Goal: Task Accomplishment & Management: Use online tool/utility

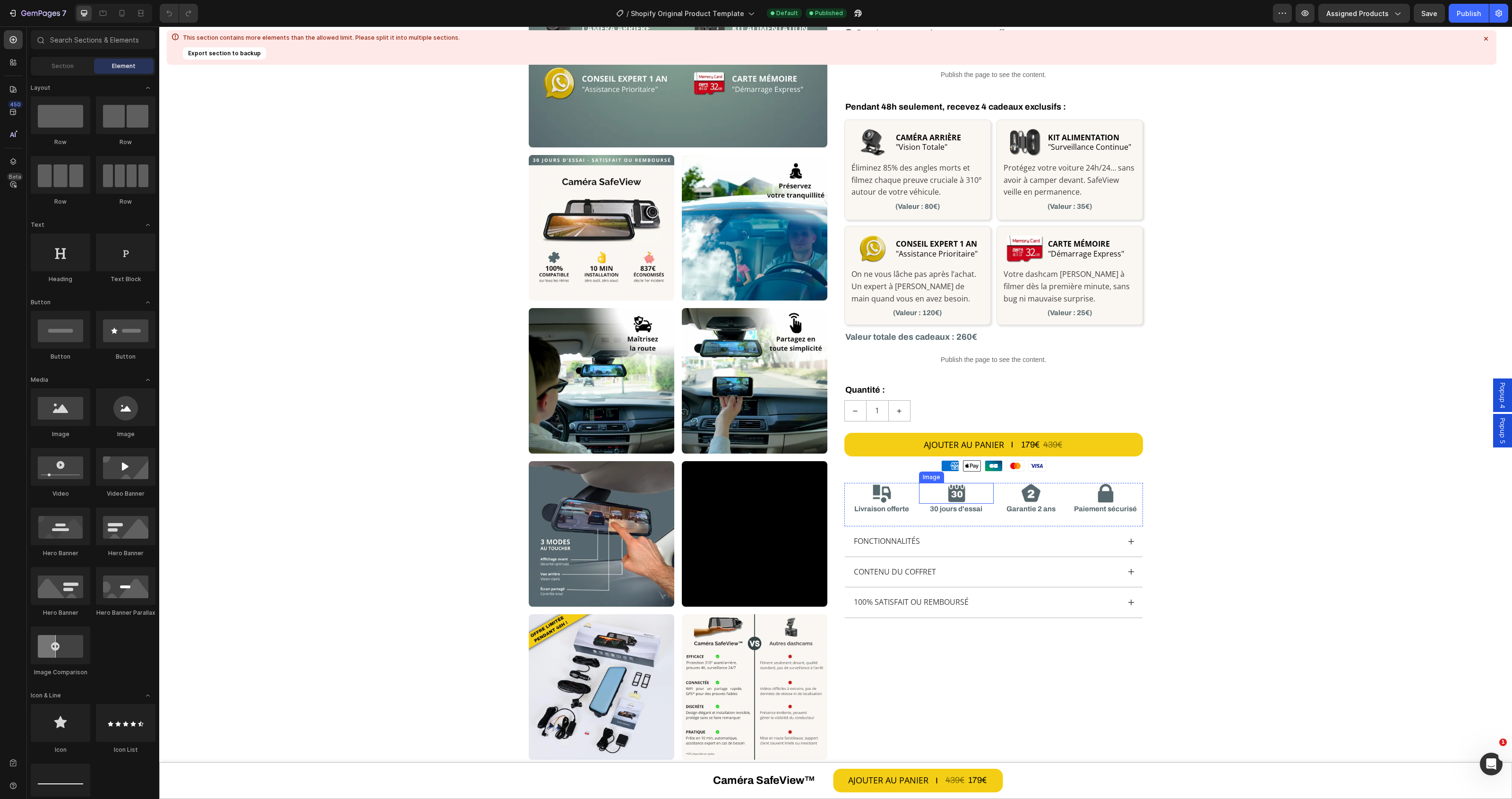
scroll to position [177, 0]
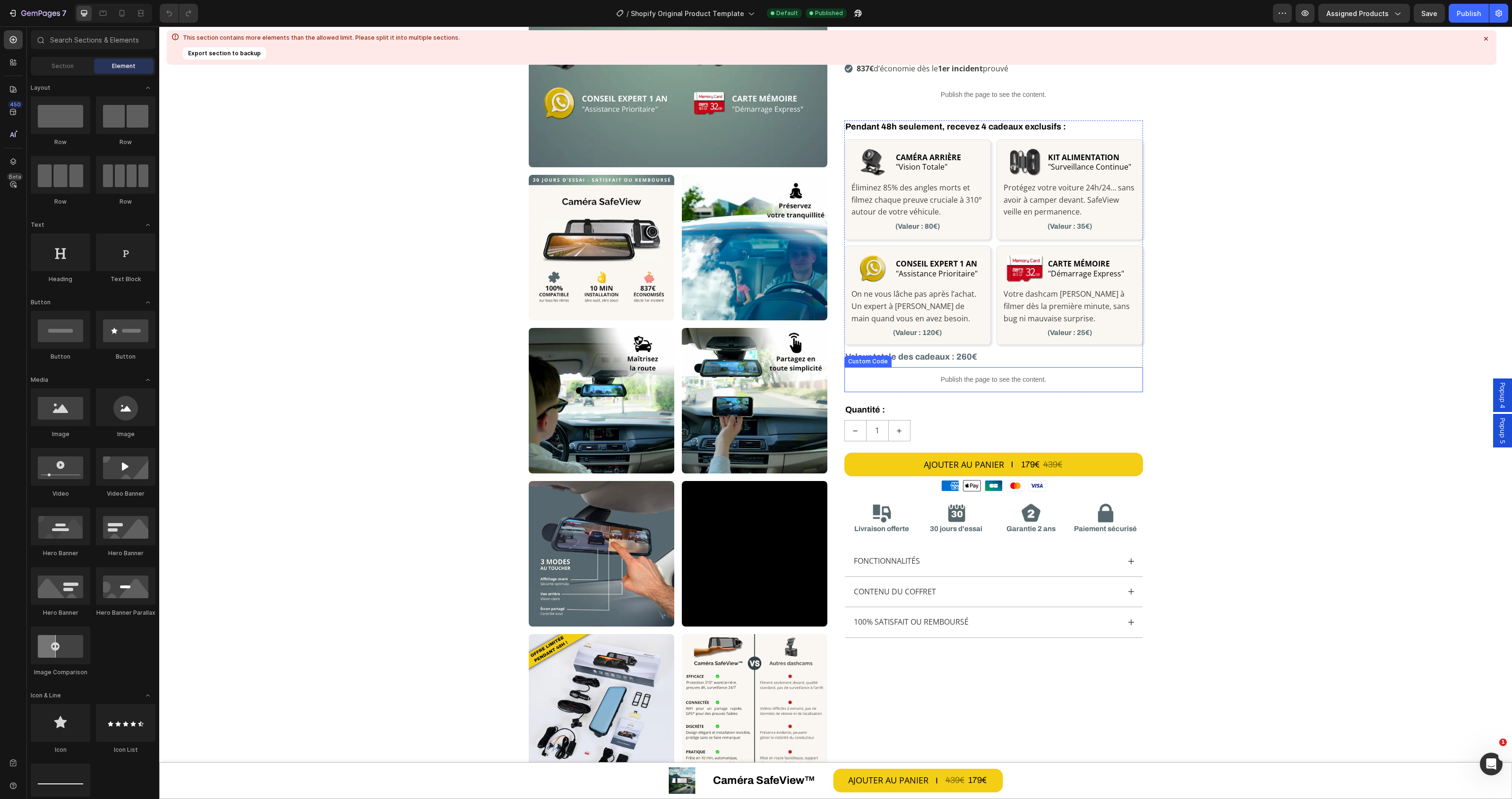
click at [948, 381] on p "Publish the page to see the content." at bounding box center [993, 380] width 298 height 10
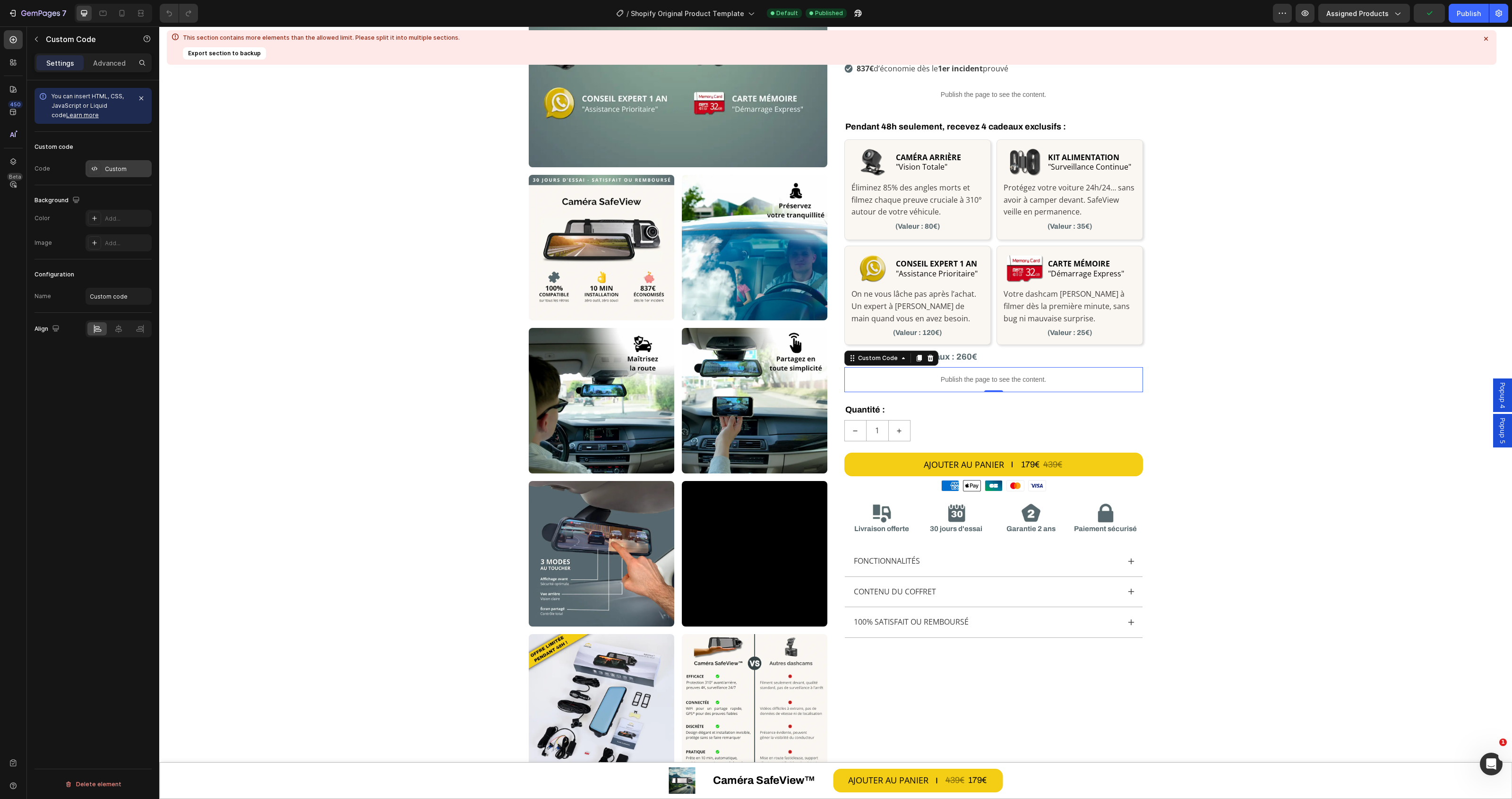
click at [125, 168] on div "Custom" at bounding box center [127, 169] width 44 height 9
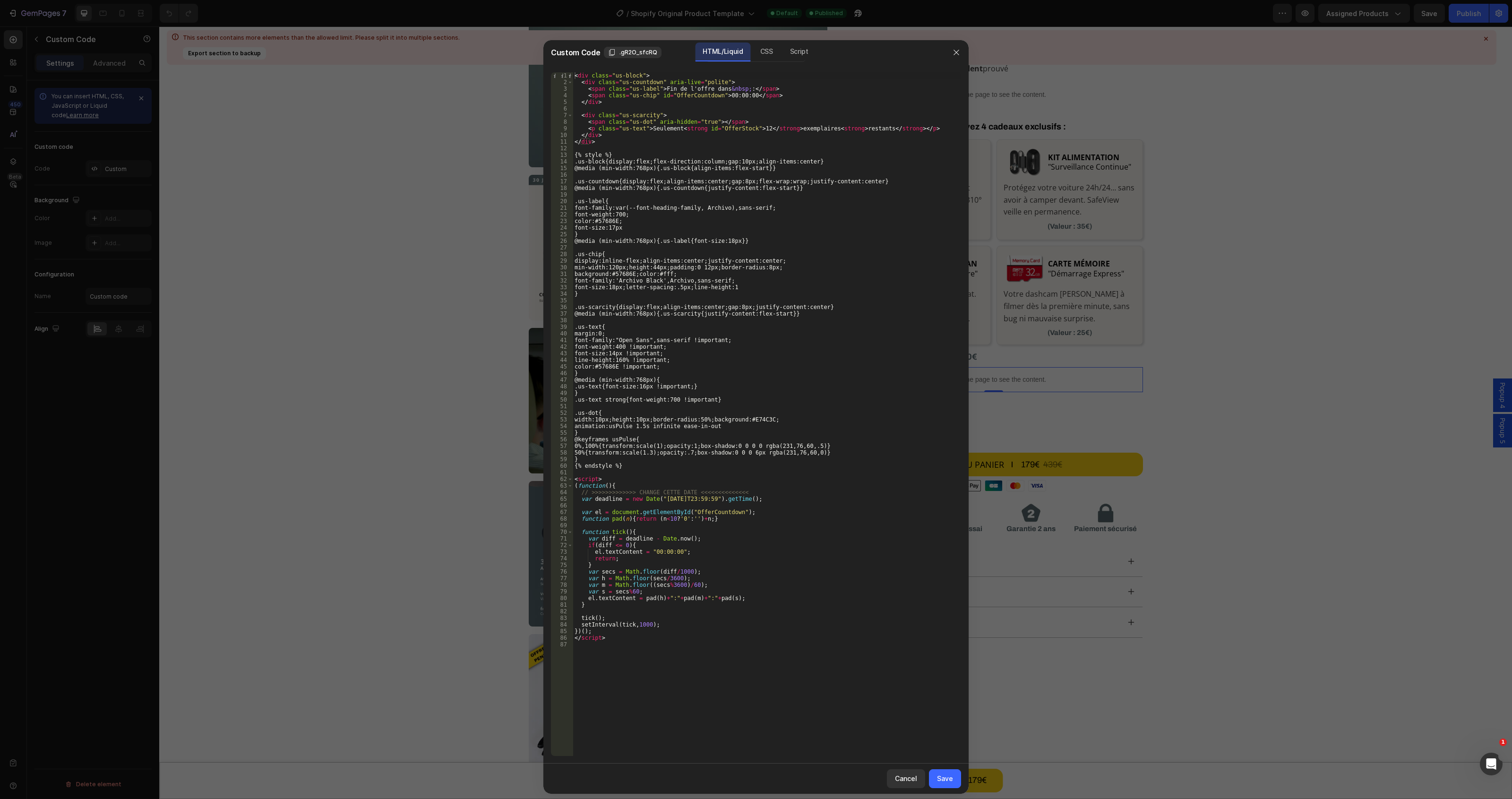
click at [689, 496] on div "< div class = "us-block" > < div class = "us-countdown" aria-live = "polite" > …" at bounding box center [766, 421] width 388 height 697
type textarea "var deadline = new Date("2025-08-28T23:59:59").getTime();"
click at [948, 777] on div "Save" at bounding box center [945, 778] width 16 height 10
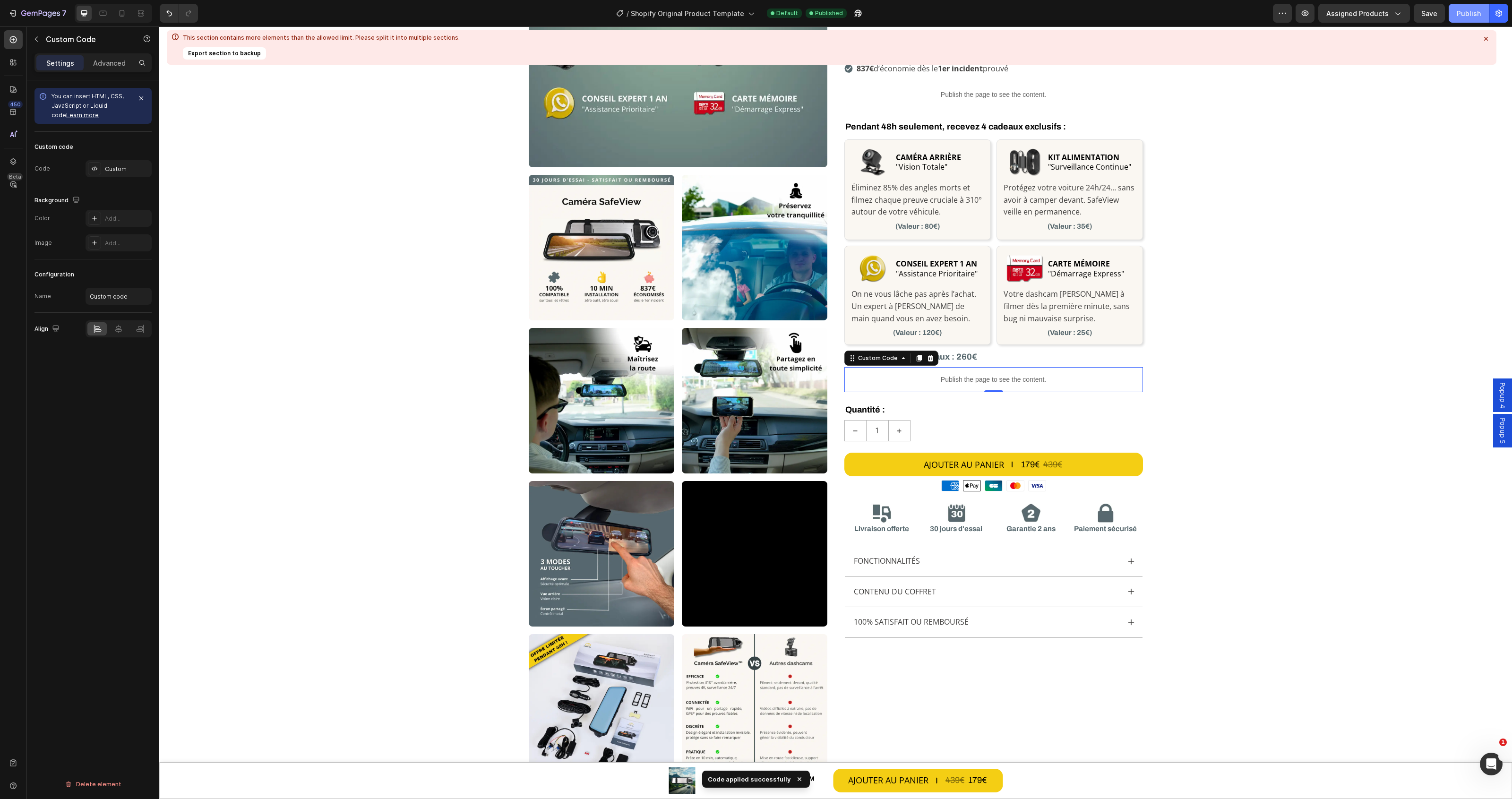
click at [1463, 12] on div "Publish" at bounding box center [1468, 14] width 24 height 10
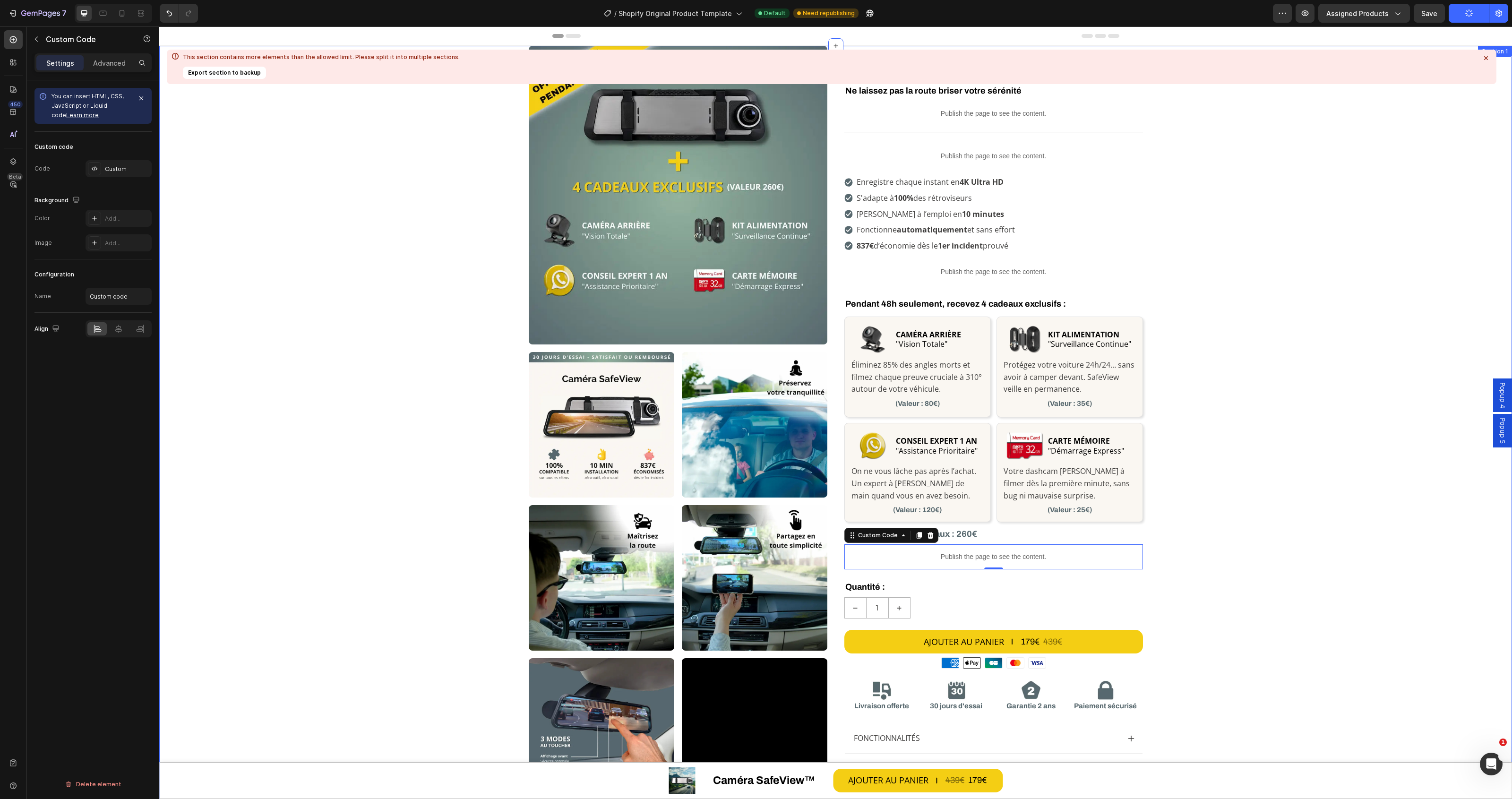
click at [1484, 58] on icon at bounding box center [1486, 58] width 9 height 9
